Goal: Task Accomplishment & Management: Use online tool/utility

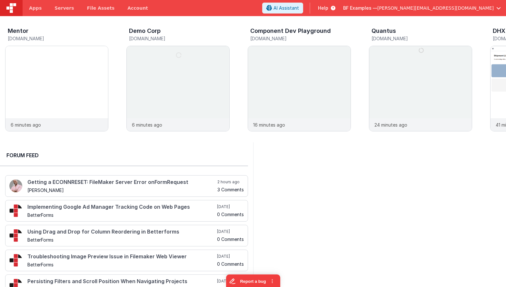
click at [328, 8] on span "Help" at bounding box center [323, 8] width 10 height 6
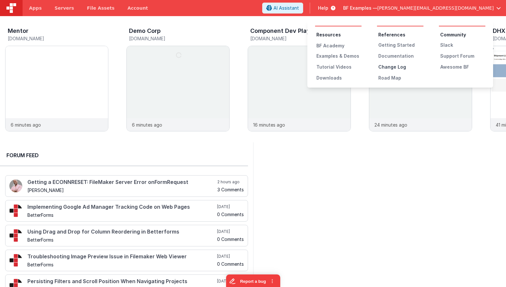
click at [390, 65] on div "Change Log" at bounding box center [400, 67] width 45 height 6
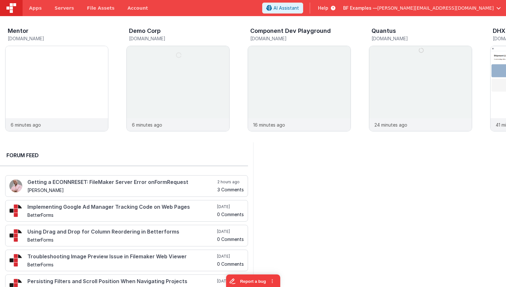
click at [328, 7] on span "Help" at bounding box center [323, 8] width 10 height 6
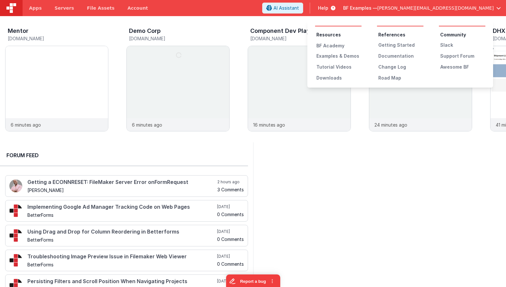
click at [385, 8] on button at bounding box center [253, 143] width 506 height 287
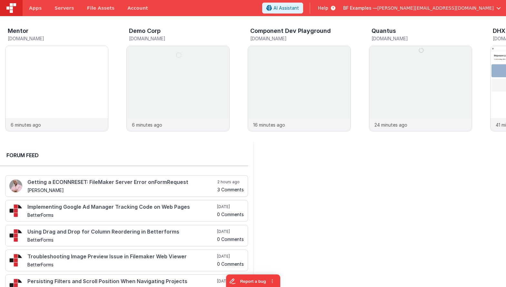
click at [377, 10] on span "BF Examples —" at bounding box center [360, 8] width 34 height 6
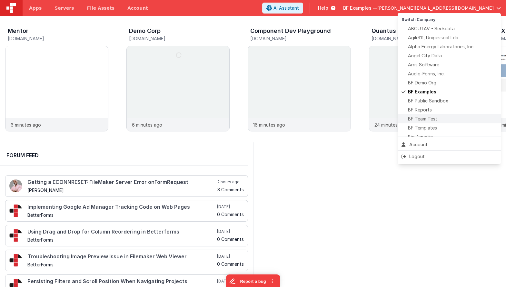
click at [390, 121] on span "BF Team Test" at bounding box center [422, 119] width 29 height 6
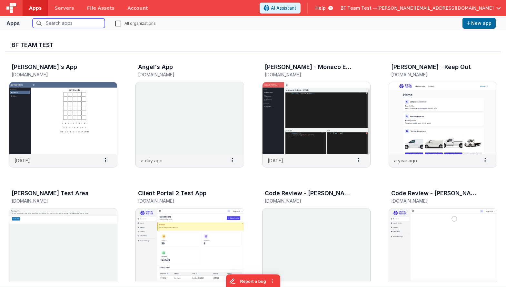
click at [79, 19] on input "text" at bounding box center [69, 23] width 72 height 10
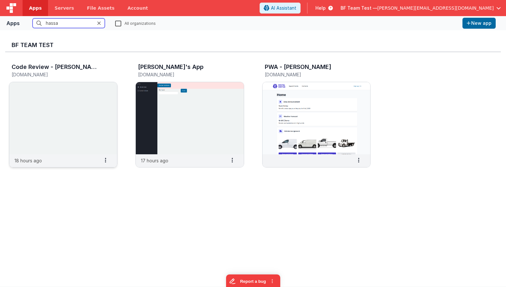
type input "hassa"
click at [84, 91] on img at bounding box center [63, 118] width 108 height 72
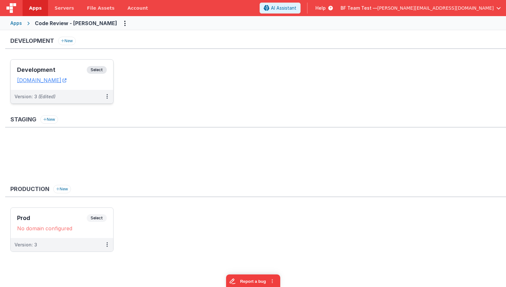
click at [72, 64] on div "Development Select URLs codereview-hassan.clientportal.cloud" at bounding box center [62, 75] width 102 height 30
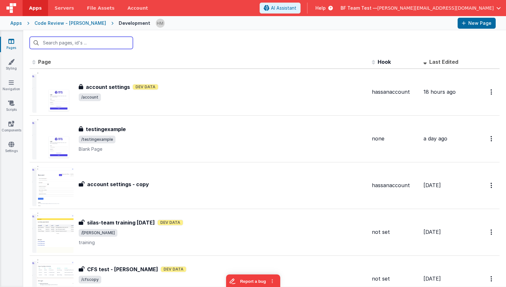
click at [116, 40] on input "text" at bounding box center [81, 43] width 103 height 12
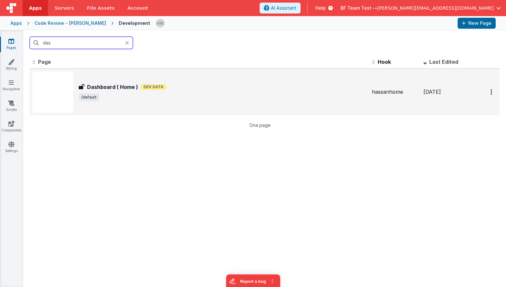
type input "das"
click at [194, 90] on div "Dashboard ( Home ) Dev Data" at bounding box center [223, 87] width 288 height 8
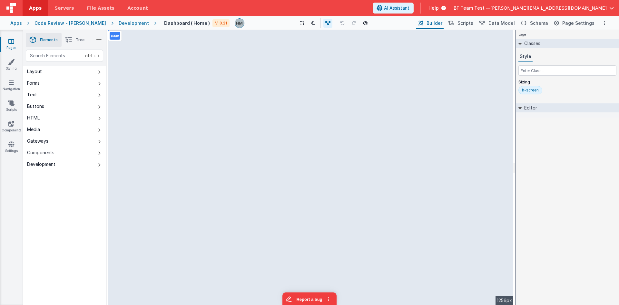
click at [390, 10] on span "Help" at bounding box center [433, 8] width 10 height 6
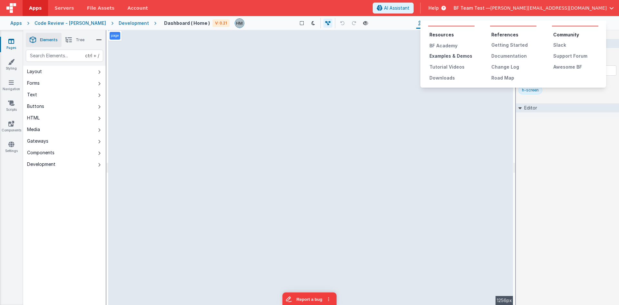
click at [390, 56] on div "Examples & Demos" at bounding box center [451, 56] width 45 height 6
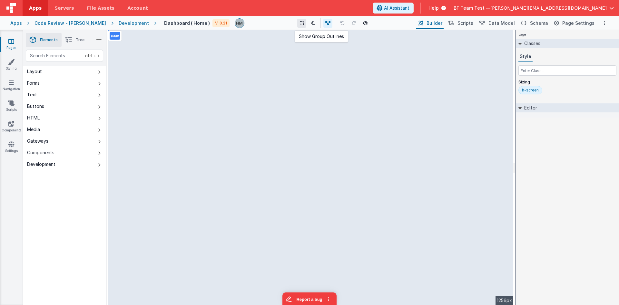
click at [297, 23] on button at bounding box center [301, 23] width 9 height 9
click at [325, 23] on icon at bounding box center [327, 23] width 5 height 5
click at [326, 23] on icon at bounding box center [328, 23] width 5 height 5
click at [390, 24] on span "Scripts" at bounding box center [465, 23] width 16 height 6
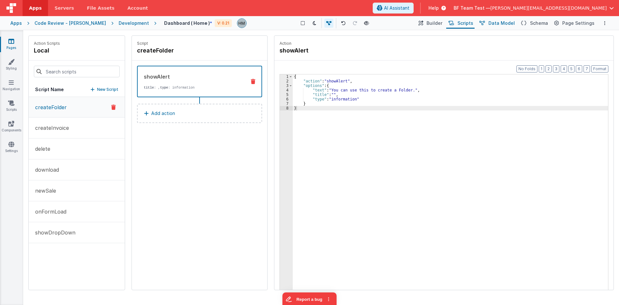
click at [390, 23] on span "Data Model" at bounding box center [501, 23] width 26 height 6
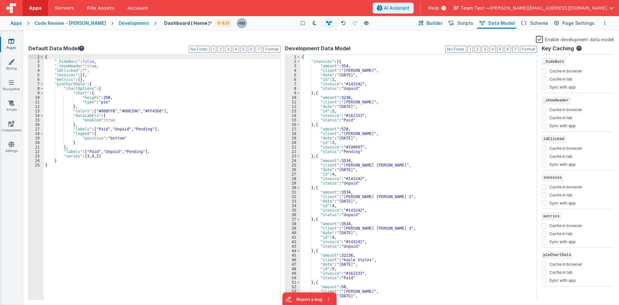
click at [390, 23] on span "Builder" at bounding box center [434, 23] width 16 height 6
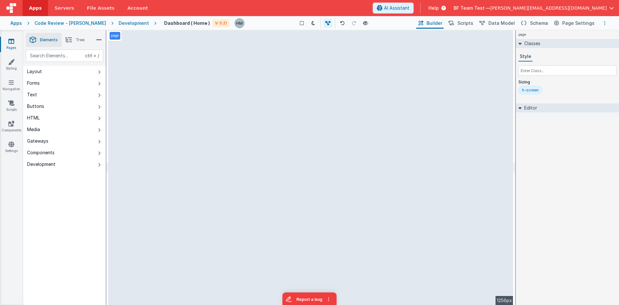
click at [390, 23] on button "Options" at bounding box center [605, 23] width 8 height 8
click at [390, 23] on button at bounding box center [309, 152] width 619 height 305
click at [390, 188] on div "page Classes Style Sizing h-screen Editor DEV: Focus DEV: builderToggleConditio…" at bounding box center [566, 167] width 103 height 275
click at [325, 23] on icon at bounding box center [327, 23] width 5 height 5
click at [326, 23] on icon at bounding box center [328, 23] width 5 height 5
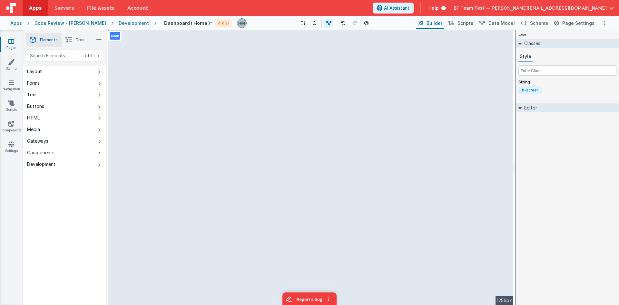
select select "newSale"
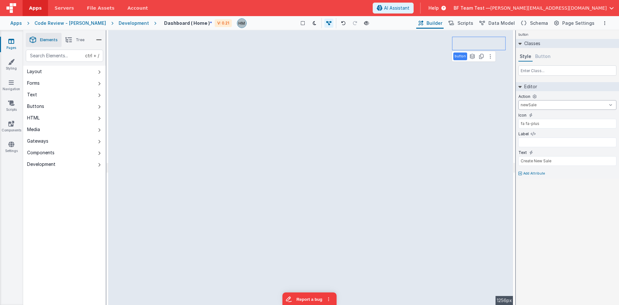
click at [390, 100] on select "createFolder createInvoice delete download newSale onFormLoad showDropDown goTo…" at bounding box center [567, 105] width 98 height 10
click at [390, 107] on iframe at bounding box center [310, 167] width 405 height 275
select select
type input "'/invoicesdetail?id=' + this.params.row.id"
select select "status"
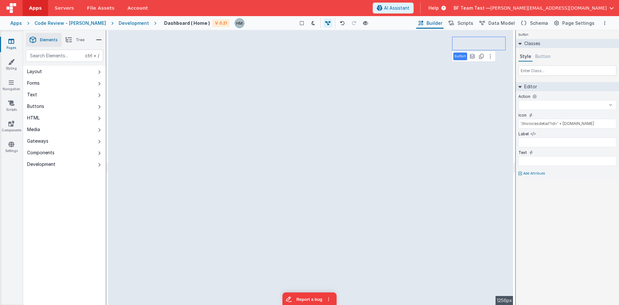
select select "amount"
select select "date"
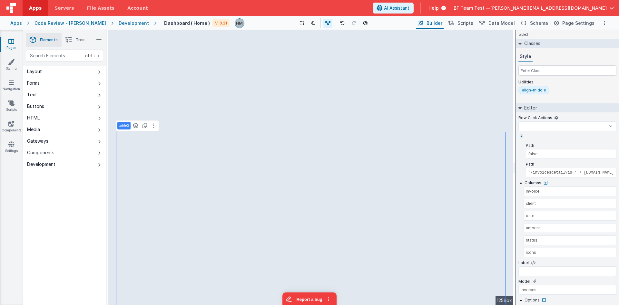
select select
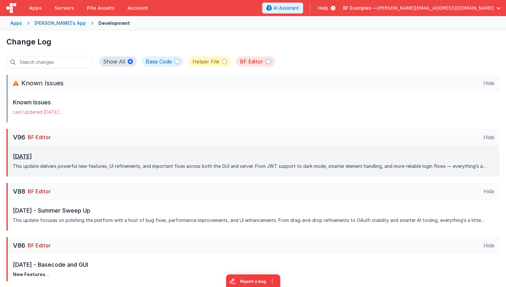
click at [232, 158] on p "[DATE]" at bounding box center [251, 156] width 476 height 9
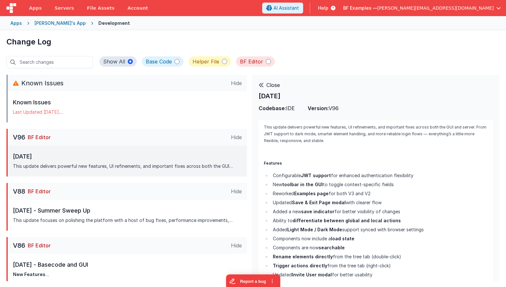
click at [377, 8] on span "BF Examples —" at bounding box center [360, 8] width 34 height 6
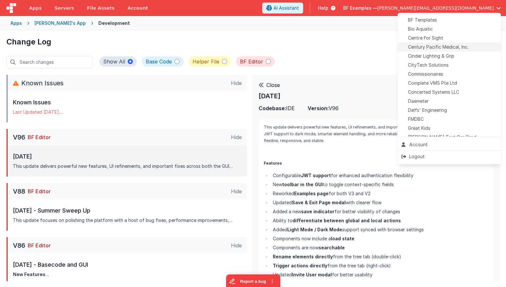
scroll to position [131, 0]
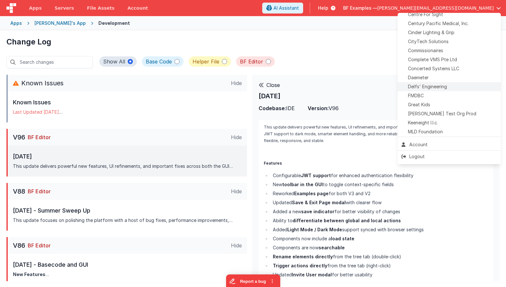
click at [431, 86] on span "Delfs' Engineering" at bounding box center [427, 86] width 39 height 6
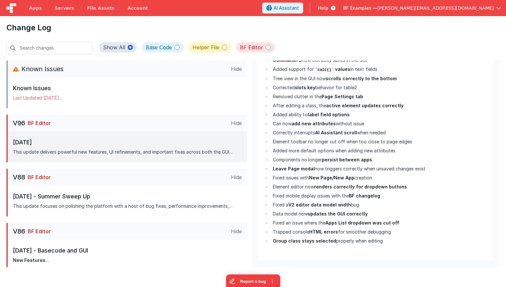
scroll to position [292, 0]
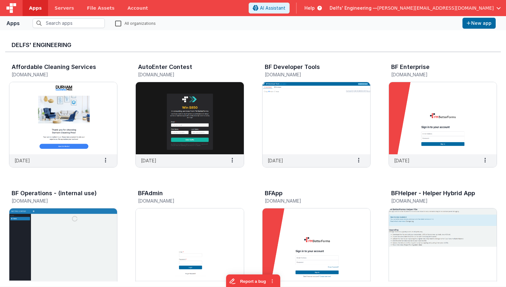
click at [314, 7] on span "Help" at bounding box center [309, 8] width 10 height 6
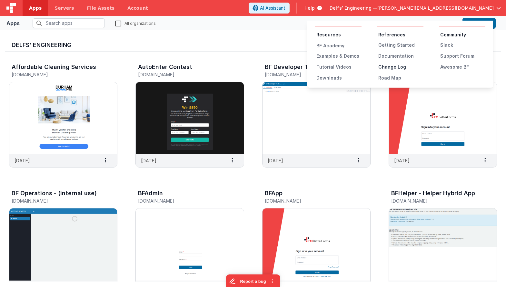
click at [400, 66] on div "Change Log" at bounding box center [400, 67] width 45 height 6
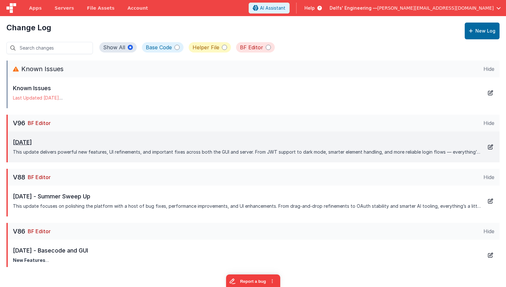
click at [488, 147] on icon at bounding box center [490, 147] width 8 height 8
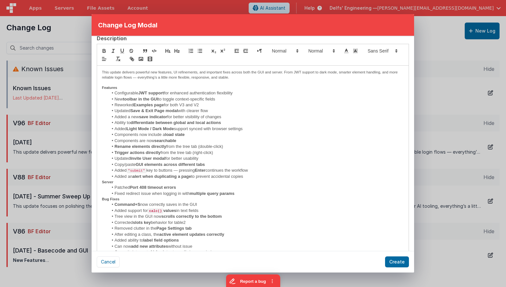
scroll to position [155, 0]
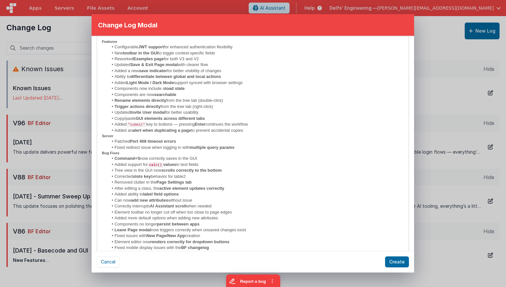
click at [259, 129] on li "Added an alert when duplicating a page to prevent accidental copies" at bounding box center [255, 131] width 295 height 6
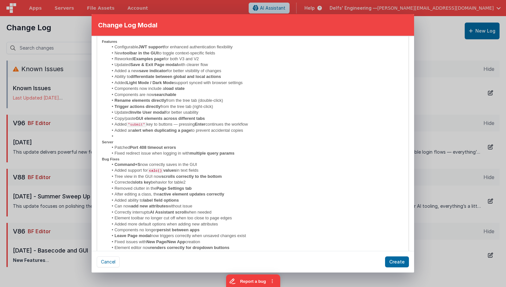
scroll to position [0, 0]
click at [276, 123] on li "Added "submit" key to buttons — pressing Enter continues the workflow" at bounding box center [255, 124] width 295 height 6
drag, startPoint x: 161, startPoint y: 171, endPoint x: 151, endPoint y: 170, distance: 10.7
click at [151, 170] on strong "calc()" at bounding box center [155, 171] width 13 height 4
copy strong "calc()"
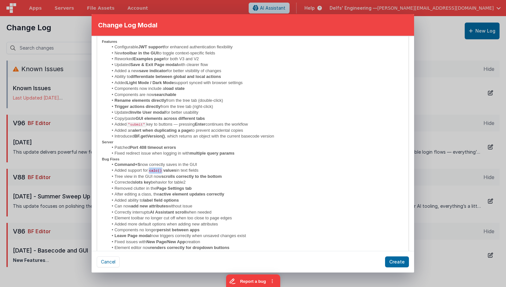
drag, startPoint x: 166, startPoint y: 135, endPoint x: 135, endPoint y: 136, distance: 30.6
click at [135, 136] on li "Introduced BF.getVersion() , which returns an object with the current basecode …" at bounding box center [255, 136] width 295 height 6
click at [140, 139] on strong "calc()" at bounding box center [141, 137] width 13 height 4
click at [236, 133] on li "Added an alert when duplicating a page to prevent accidental copies" at bounding box center [255, 131] width 295 height 6
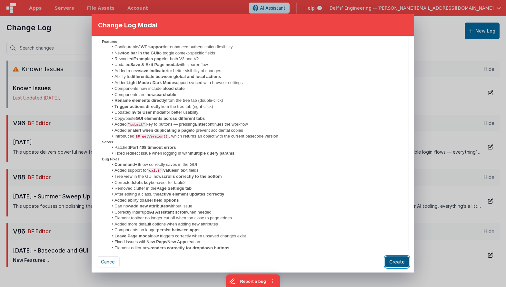
click at [397, 263] on button "Create" at bounding box center [397, 261] width 24 height 11
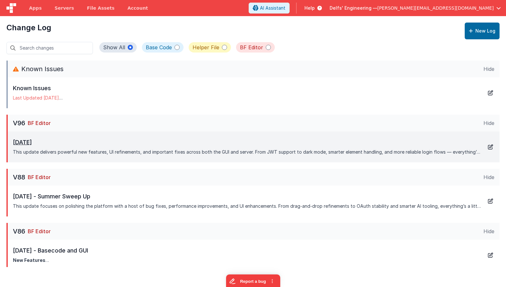
click at [491, 147] on icon at bounding box center [490, 147] width 8 height 8
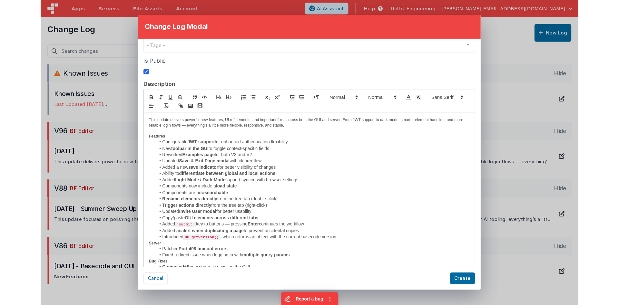
scroll to position [79, 0]
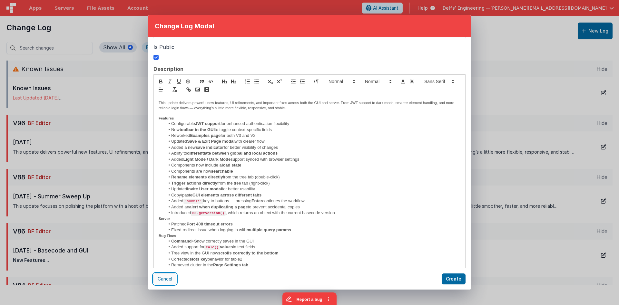
click at [163, 281] on button "Cancel" at bounding box center [164, 279] width 23 height 11
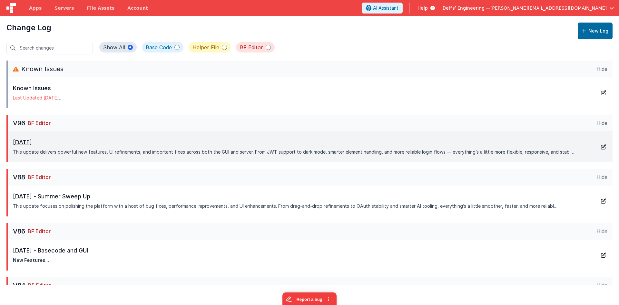
click at [362, 147] on p "September 25th, 2025" at bounding box center [293, 142] width 561 height 9
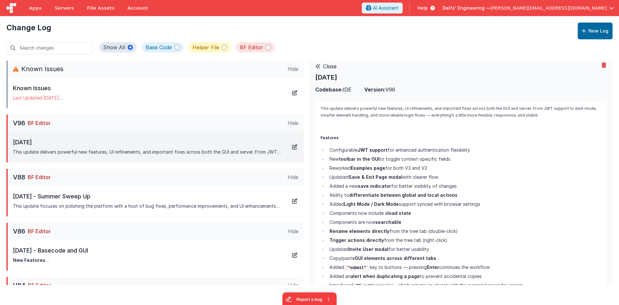
scroll to position [0, 0]
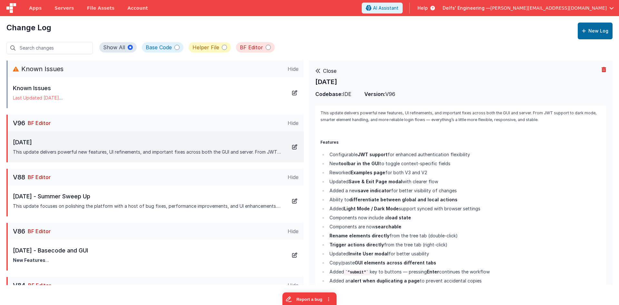
click at [428, 9] on span "Help" at bounding box center [422, 8] width 10 height 6
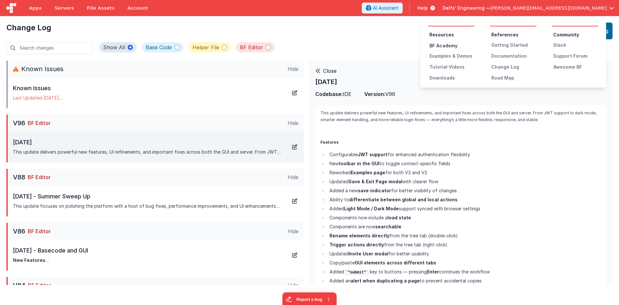
click at [441, 47] on div "BF Academy" at bounding box center [451, 46] width 45 height 6
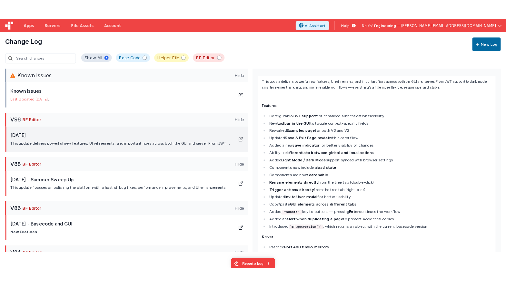
scroll to position [39, 0]
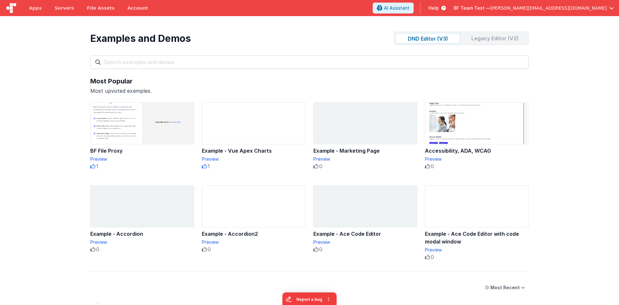
click at [489, 38] on div "Legacy Editor (V2)" at bounding box center [494, 38] width 64 height 10
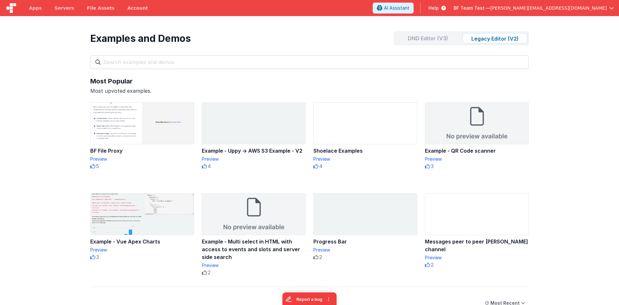
click at [429, 40] on div "DND Editor (V3)" at bounding box center [427, 38] width 64 height 10
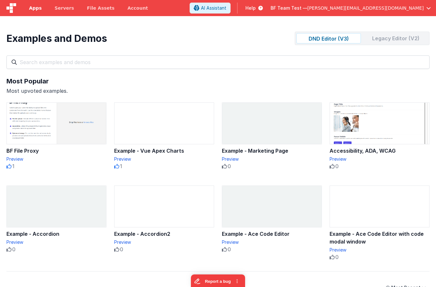
click at [38, 5] on link "Apps" at bounding box center [35, 8] width 25 height 16
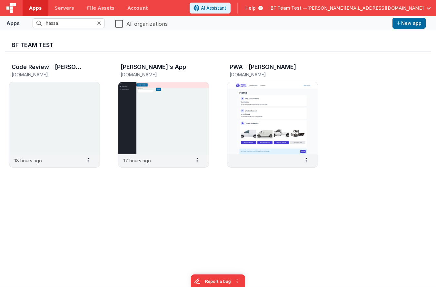
click at [98, 21] on icon at bounding box center [99, 23] width 4 height 5
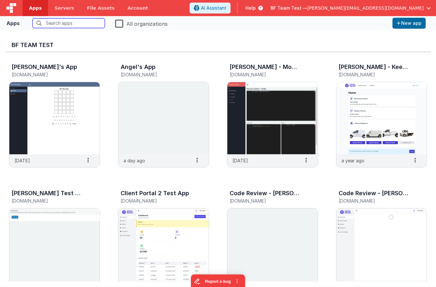
click at [89, 24] on input "text" at bounding box center [69, 23] width 72 height 10
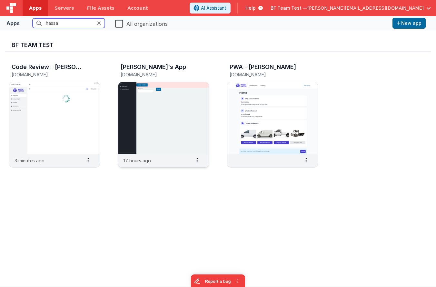
type input "hassa"
click at [166, 104] on img at bounding box center [163, 118] width 90 height 72
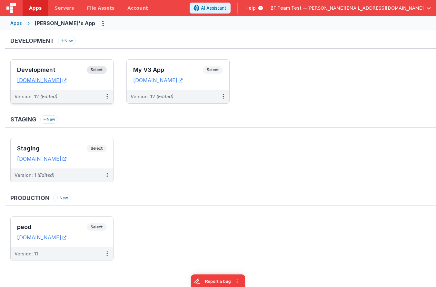
click at [71, 67] on h3 "Development" at bounding box center [52, 70] width 70 height 6
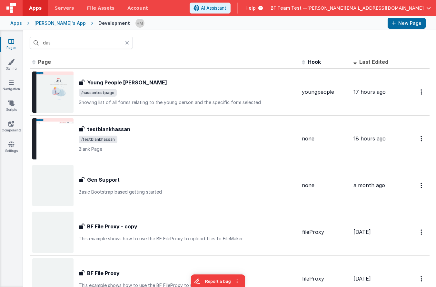
drag, startPoint x: 87, startPoint y: 50, endPoint x: 90, endPoint y: 49, distance: 3.4
click at [229, 54] on div "das" at bounding box center [229, 42] width 412 height 25
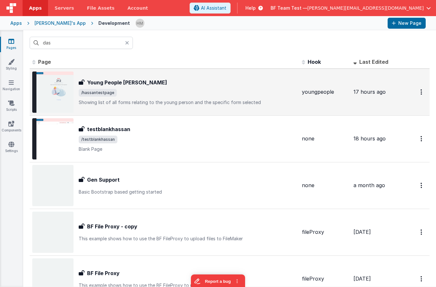
click at [251, 96] on span "/hassantestpage" at bounding box center [188, 93] width 218 height 8
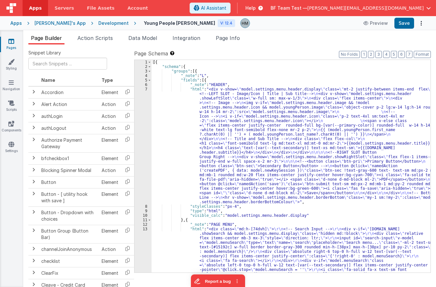
click at [259, 33] on div "Page Builder Action Scripts Data Model Integration Page Info Snippet Library Na…" at bounding box center [229, 158] width 412 height 257
click at [237, 36] on span "Page Info" at bounding box center [228, 38] width 24 height 6
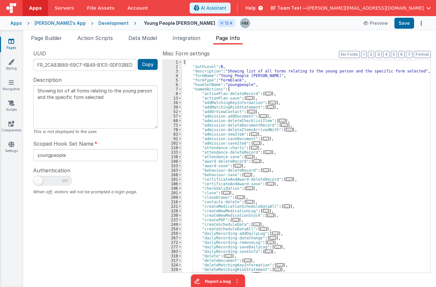
click at [55, 181] on span at bounding box center [52, 181] width 39 height 10
click at [38, 181] on input "checkbox" at bounding box center [35, 179] width 5 height 5
checkbox input "true"
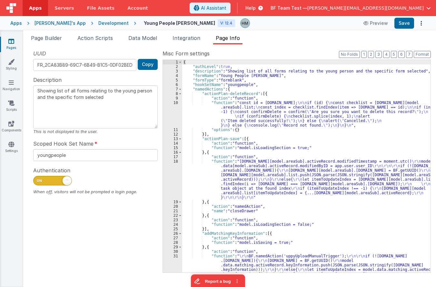
drag, startPoint x: 319, startPoint y: 33, endPoint x: 333, endPoint y: 35, distance: 14.7
click at [322, 34] on div "Page Builder Action Scripts Data Model Integration Page Info Snippet Library Na…" at bounding box center [229, 158] width 412 height 257
click at [407, 26] on button "Save" at bounding box center [404, 23] width 20 height 11
click at [8, 47] on link "Pages" at bounding box center [11, 44] width 23 height 13
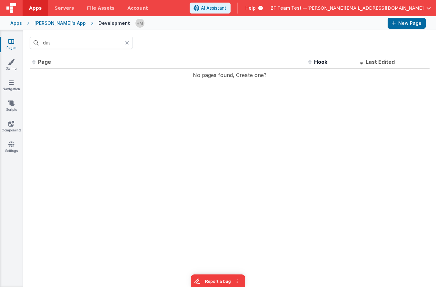
drag, startPoint x: 131, startPoint y: 43, endPoint x: 128, endPoint y: 42, distance: 3.5
click at [130, 43] on div at bounding box center [129, 43] width 8 height 12
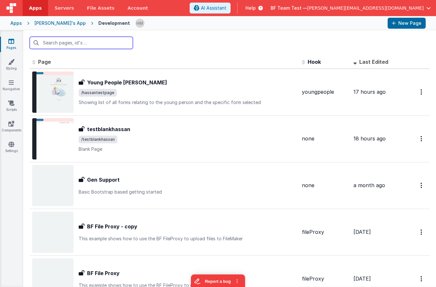
click at [128, 42] on input "text" at bounding box center [81, 43] width 103 height 12
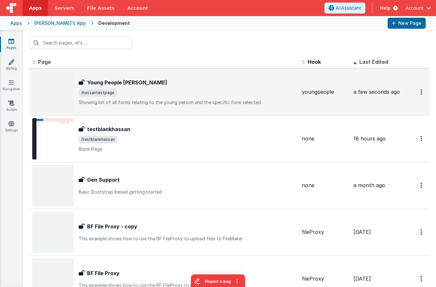
click at [265, 91] on span "/hassantestpage" at bounding box center [188, 93] width 218 height 8
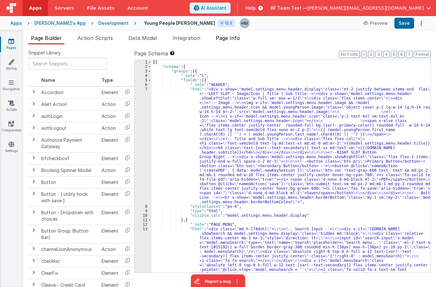
click at [232, 41] on span "Page Info" at bounding box center [228, 38] width 24 height 6
